Goal: Transaction & Acquisition: Purchase product/service

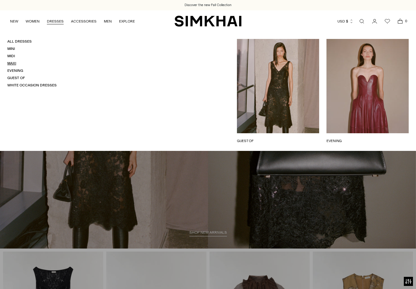
click at [11, 64] on link "Maxi" at bounding box center [11, 63] width 9 height 4
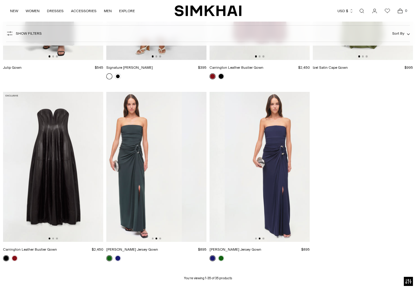
scroll to position [0, 115]
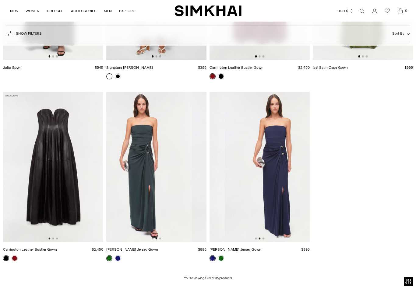
click at [280, 164] on img at bounding box center [275, 167] width 100 height 150
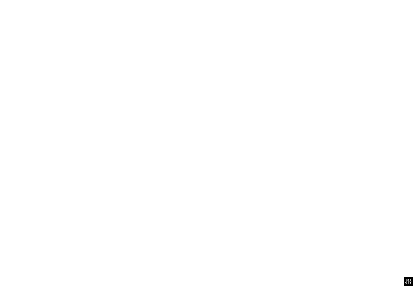
scroll to position [0, 95]
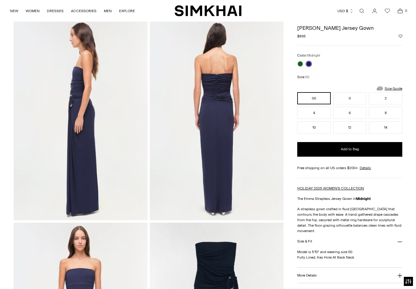
scroll to position [192, 0]
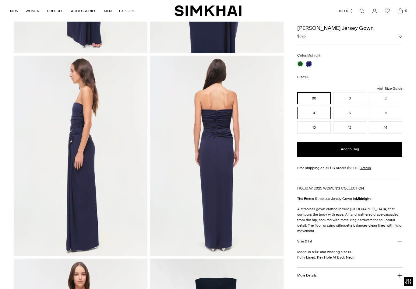
click at [315, 118] on button "4" at bounding box center [314, 113] width 34 height 12
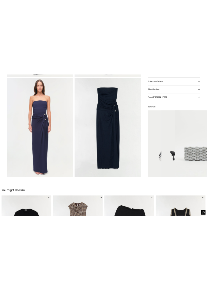
scroll to position [635, 0]
